Goal: Task Accomplishment & Management: Complete application form

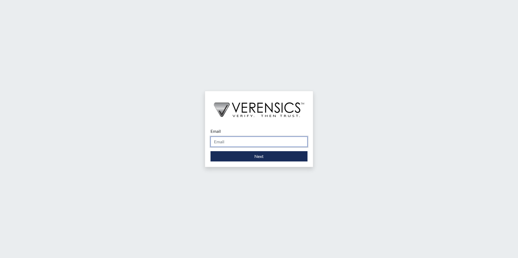
click at [216, 143] on input "Email" at bounding box center [258, 142] width 97 height 10
type input "[EMAIL_ADDRESS][PERSON_NAME][DOMAIN_NAME]"
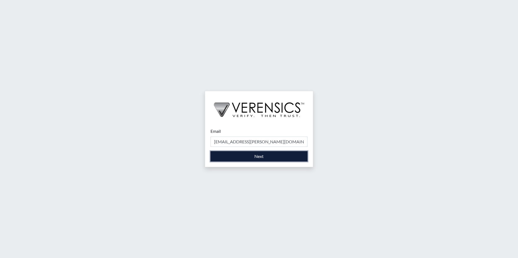
click at [236, 157] on button "Next" at bounding box center [258, 156] width 97 height 10
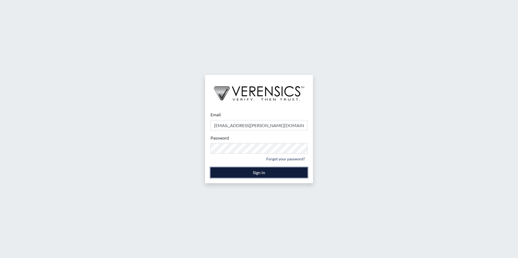
click at [240, 171] on button "Sign In" at bounding box center [258, 173] width 97 height 10
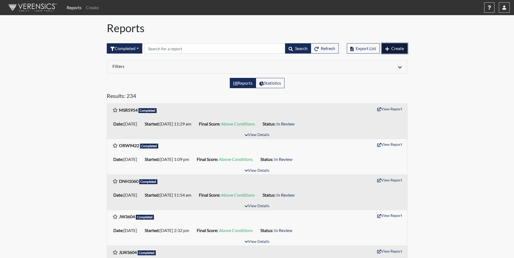
click at [398, 48] on span "Create" at bounding box center [397, 48] width 13 height 5
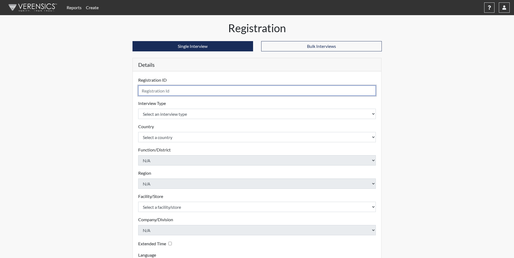
click at [161, 90] on input "text" at bounding box center [257, 91] width 238 height 10
type input "JLS7793"
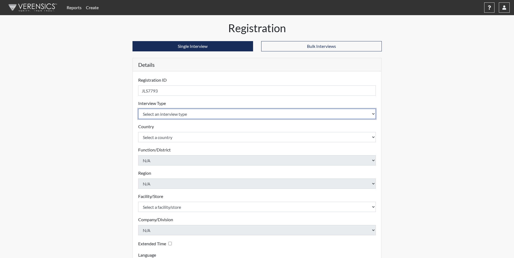
click at [159, 115] on select "Select an interview type Corrections Pre-Employment" at bounding box center [257, 114] width 238 height 10
select select "ff733e93-e1bf-11ea-9c9f-0eff0cf7eb8f"
click at [138, 109] on select "Select an interview type Corrections Pre-Employment" at bounding box center [257, 114] width 238 height 10
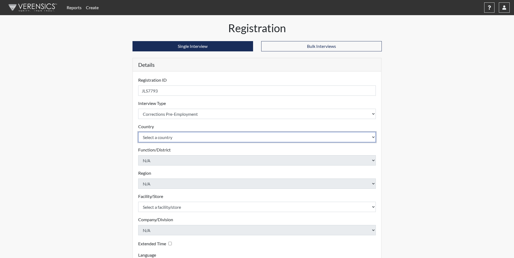
click at [155, 136] on select "Select a country [GEOGRAPHIC_DATA] [GEOGRAPHIC_DATA]" at bounding box center [257, 137] width 238 height 10
select select "united-states-of-[GEOGRAPHIC_DATA]"
click at [138, 132] on select "Select a country [GEOGRAPHIC_DATA] [GEOGRAPHIC_DATA]" at bounding box center [257, 137] width 238 height 10
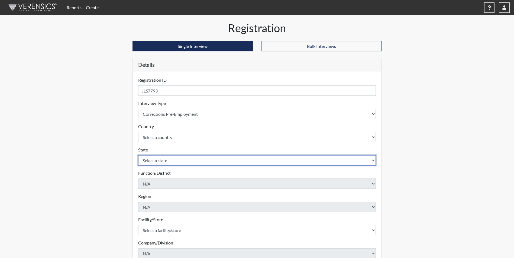
click at [154, 161] on select "Select a state [US_STATE] [US_STATE] [US_STATE] [US_STATE] [US_STATE] [US_STATE…" at bounding box center [257, 160] width 238 height 10
select select "GA"
click at [138, 155] on select "Select a state [US_STATE] [US_STATE] [US_STATE] [US_STATE] [US_STATE] [US_STATE…" at bounding box center [257, 160] width 238 height 10
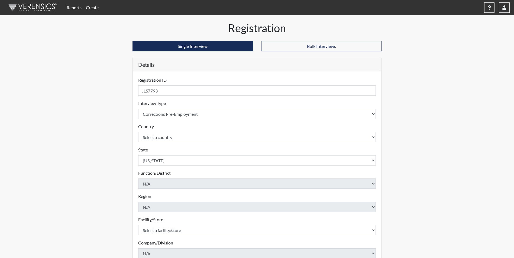
click at [115, 165] on div "Registration Single Interview Bulk Interviews Details Registration ID JLS7793 P…" at bounding box center [257, 175] width 309 height 306
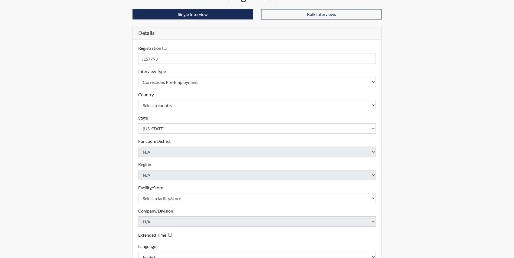
scroll to position [70, 0]
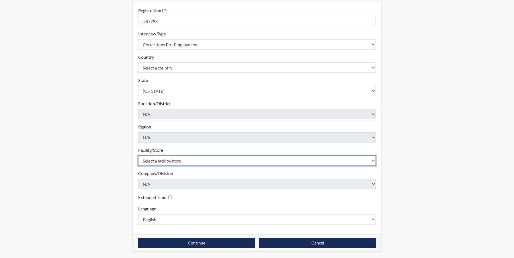
click at [157, 161] on select "Select a facility/store Augusta SMP" at bounding box center [257, 161] width 238 height 10
select select "171ae632-e4c4-4d72-8399-7d980dd64d0f"
click at [138, 156] on select "Select a facility/store Augusta SMP" at bounding box center [257, 161] width 238 height 10
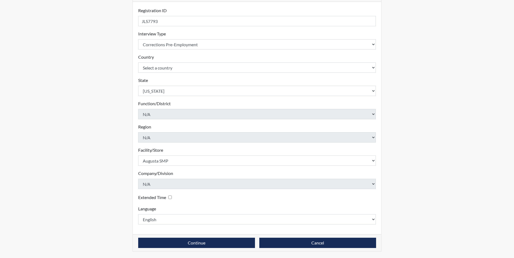
click at [120, 172] on div "Registration Single Interview Bulk Interviews Details Registration ID JLS7793 P…" at bounding box center [257, 105] width 309 height 306
click at [171, 240] on button "Continue" at bounding box center [196, 243] width 117 height 10
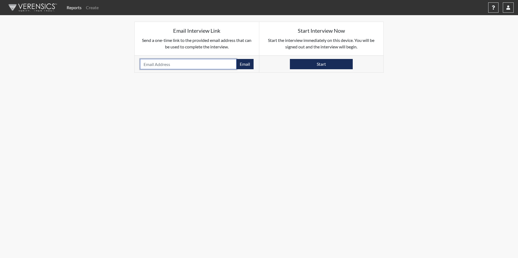
click at [192, 63] on input "email" at bounding box center [188, 64] width 96 height 10
type input "[PERSON_NAME][EMAIL_ADDRESS][DOMAIN_NAME]"
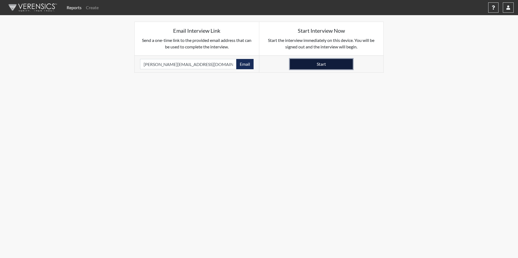
click at [306, 65] on button "Start" at bounding box center [321, 64] width 63 height 10
